Goal: Transaction & Acquisition: Purchase product/service

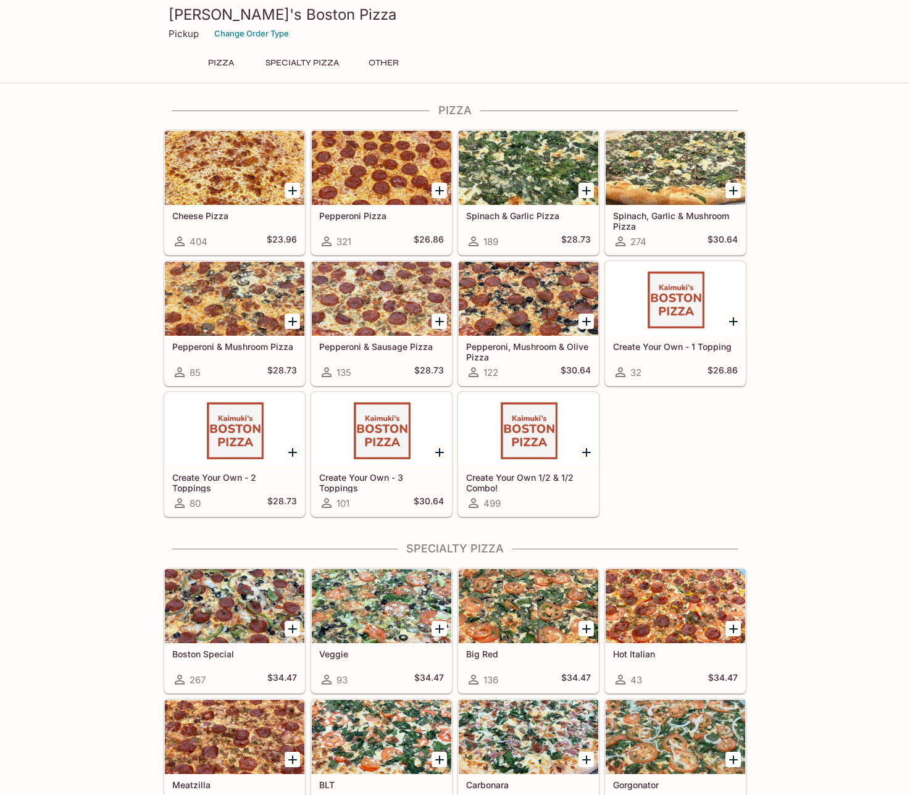
click at [243, 595] on div at bounding box center [235, 606] width 140 height 74
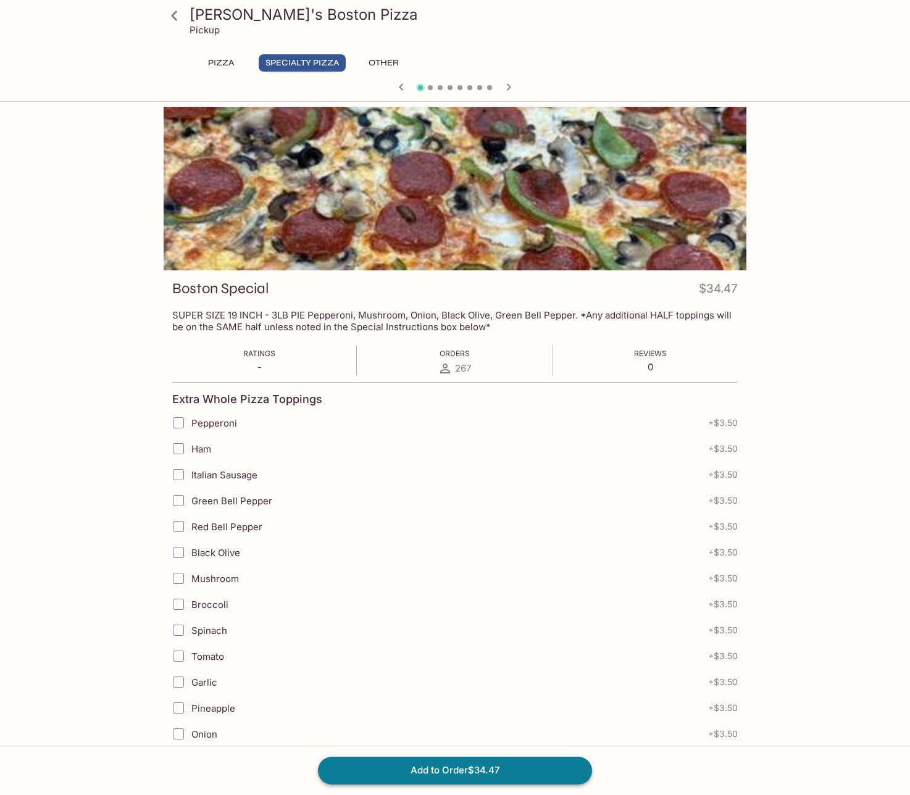
click at [514, 764] on button "Add to Order $34.47" at bounding box center [455, 770] width 274 height 27
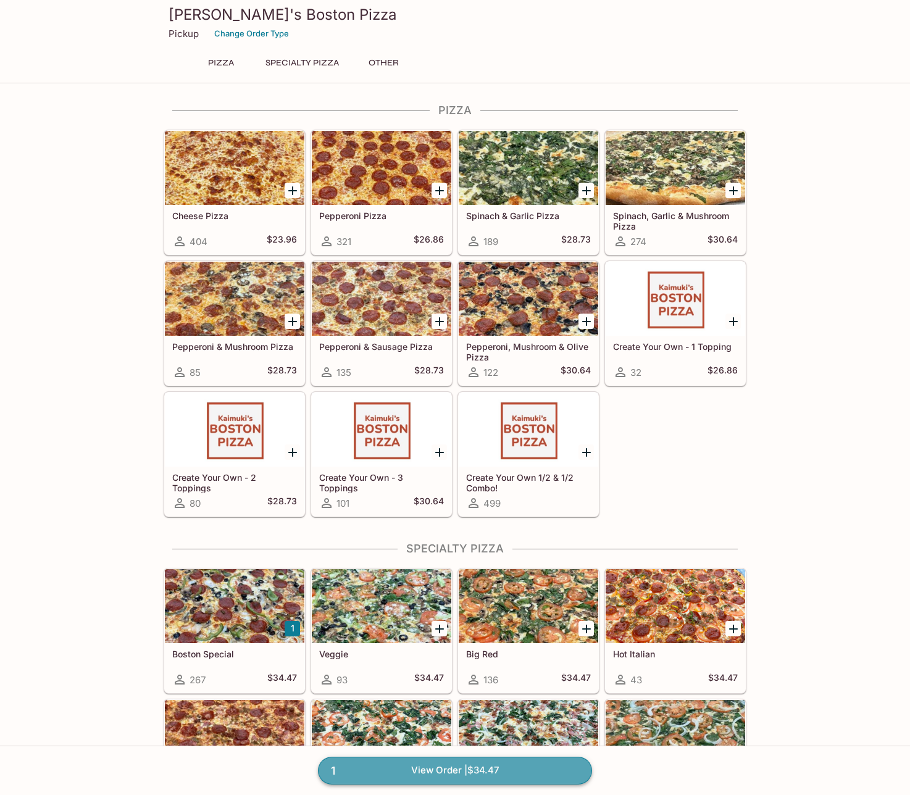
click at [514, 764] on link "1 View Order | $34.47" at bounding box center [455, 770] width 274 height 27
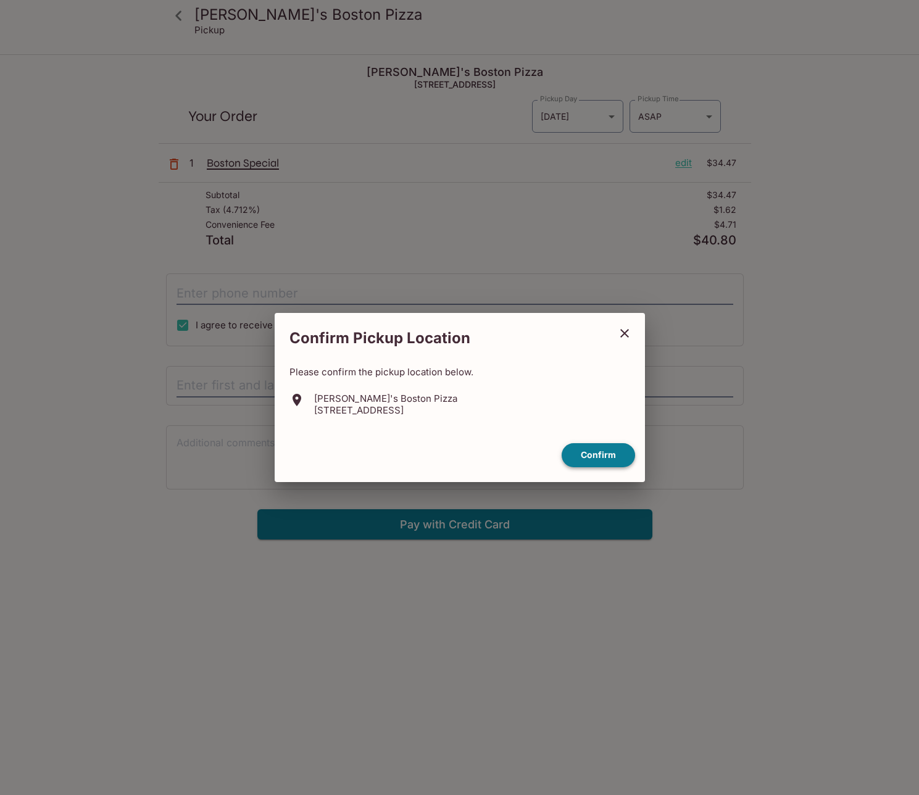
click at [615, 456] on button "Confirm" at bounding box center [598, 455] width 73 height 24
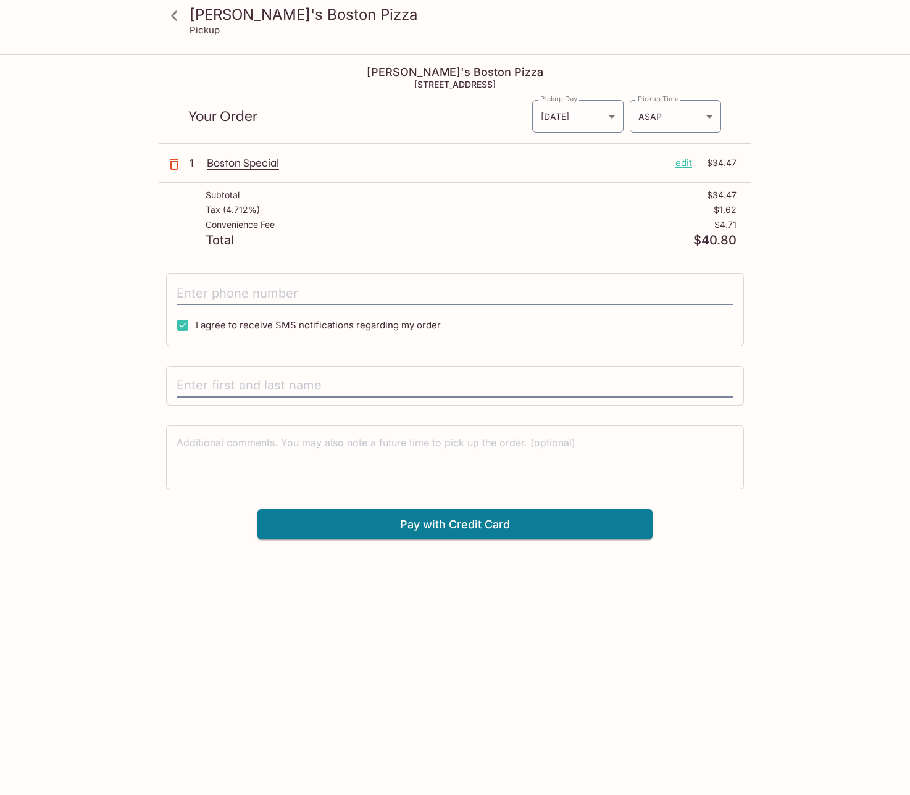
click at [176, 165] on icon "button" at bounding box center [174, 164] width 15 height 15
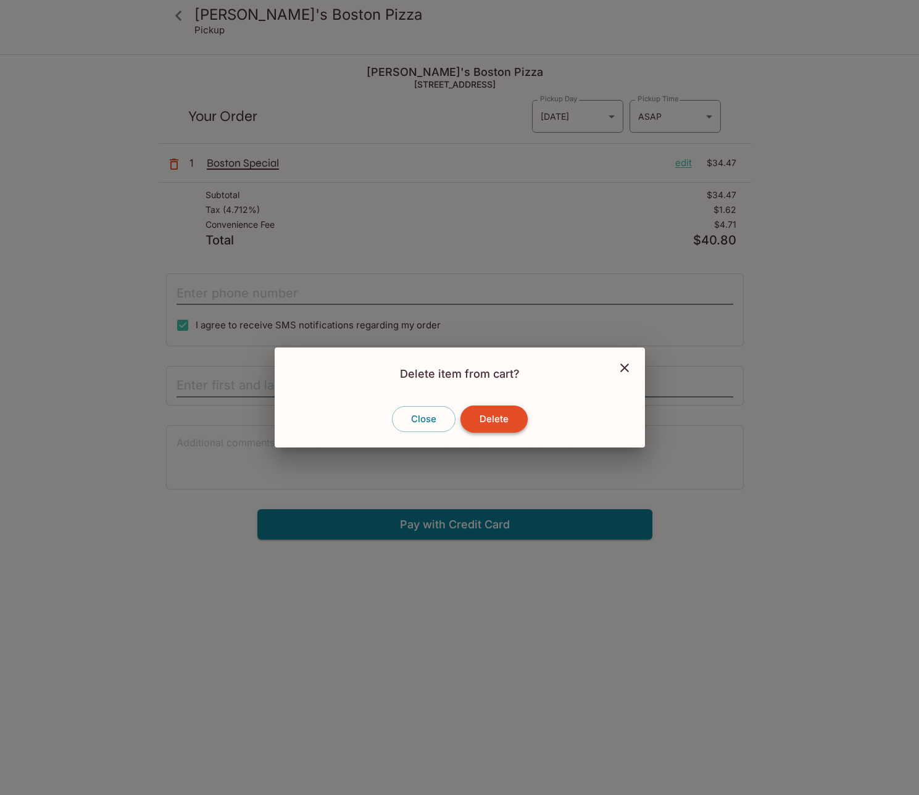
click at [495, 412] on button "Delete" at bounding box center [494, 419] width 67 height 27
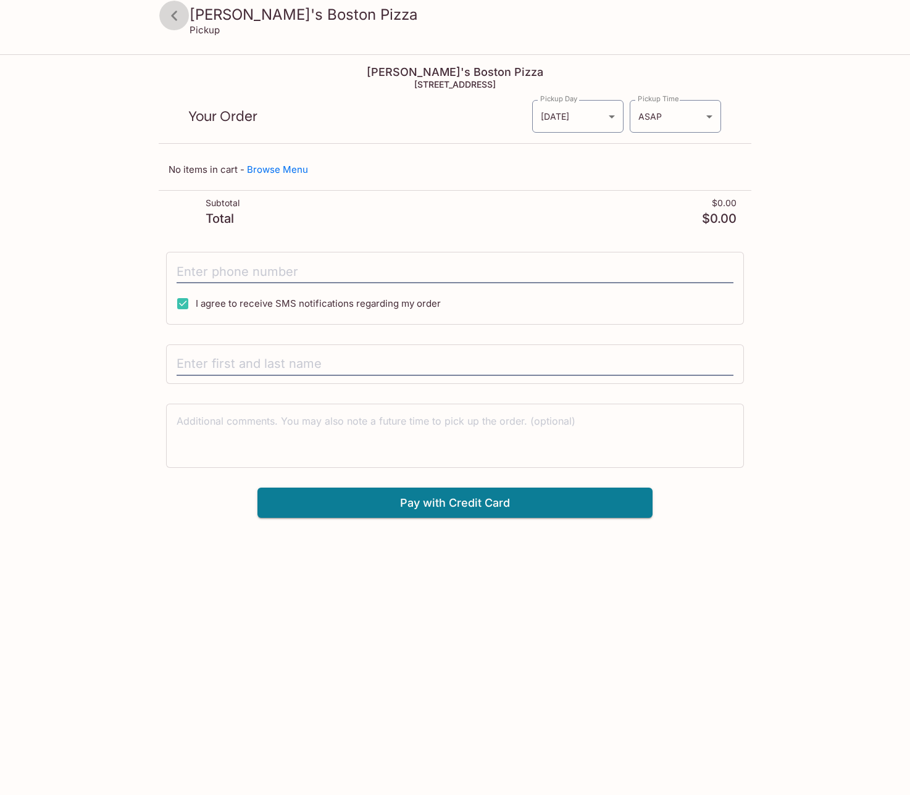
click at [177, 14] on icon at bounding box center [175, 16] width 22 height 22
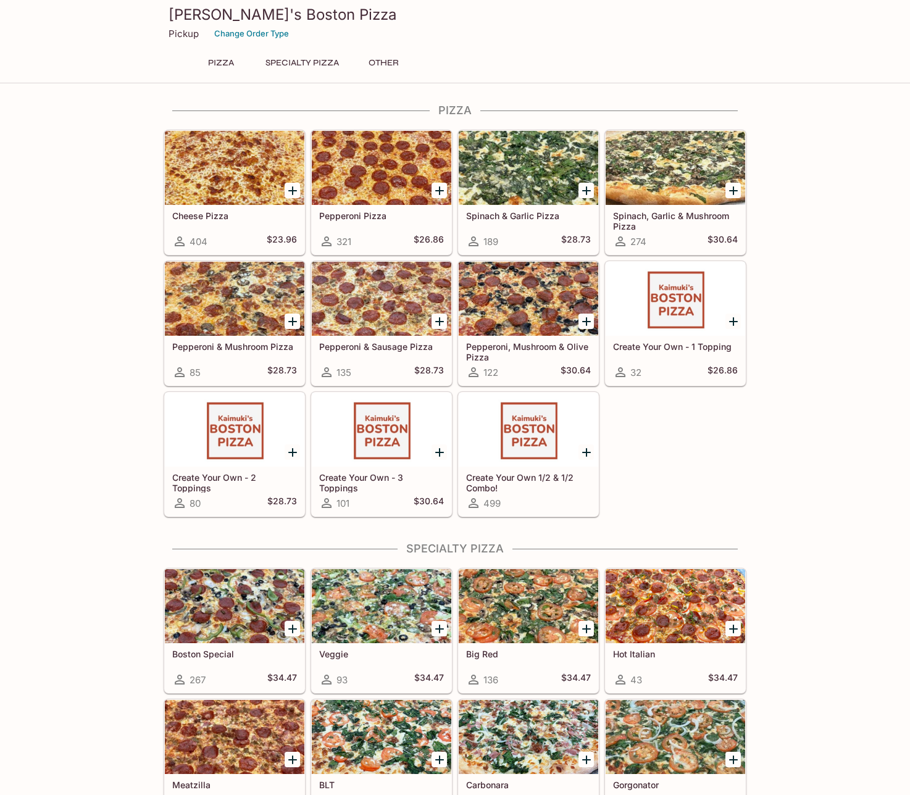
click at [56, 161] on div "Pizza Cheese Pizza 404 $23.96 Pepperoni Pizza 321 $26.86 Spinach & Garlic Pizza…" at bounding box center [455, 683] width 910 height 1159
click at [58, 144] on div "Pizza Cheese Pizza 404 $23.96 Pepperoni Pizza 321 $26.86 Spinach & Garlic Pizza…" at bounding box center [455, 683] width 910 height 1159
drag, startPoint x: 61, startPoint y: 165, endPoint x: 62, endPoint y: 157, distance: 7.5
click at [61, 165] on div "Pizza Cheese Pizza 404 $23.96 Pepperoni Pizza 321 $26.86 Spinach & Garlic Pizza…" at bounding box center [455, 683] width 910 height 1159
drag, startPoint x: 62, startPoint y: 157, endPoint x: 152, endPoint y: 7, distance: 175.6
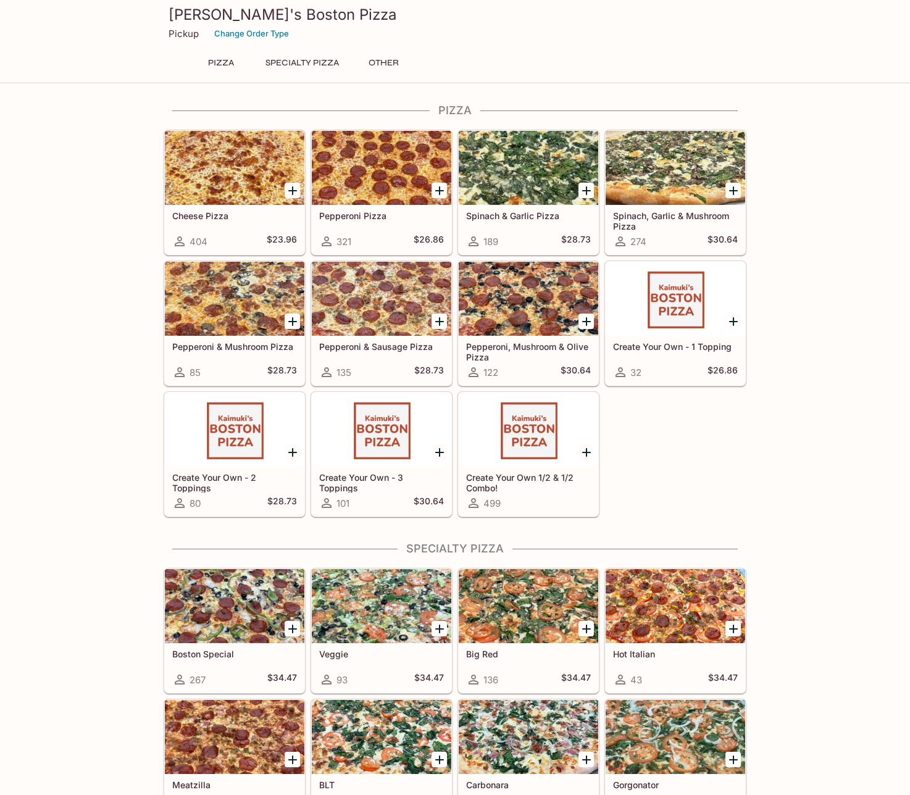
click at [62, 156] on div "Pizza Cheese Pizza 404 $23.96 Pepperoni Pizza 321 $26.86 Spinach & Garlic Pizza…" at bounding box center [455, 683] width 910 height 1159
